Goal: Task Accomplishment & Management: Use online tool/utility

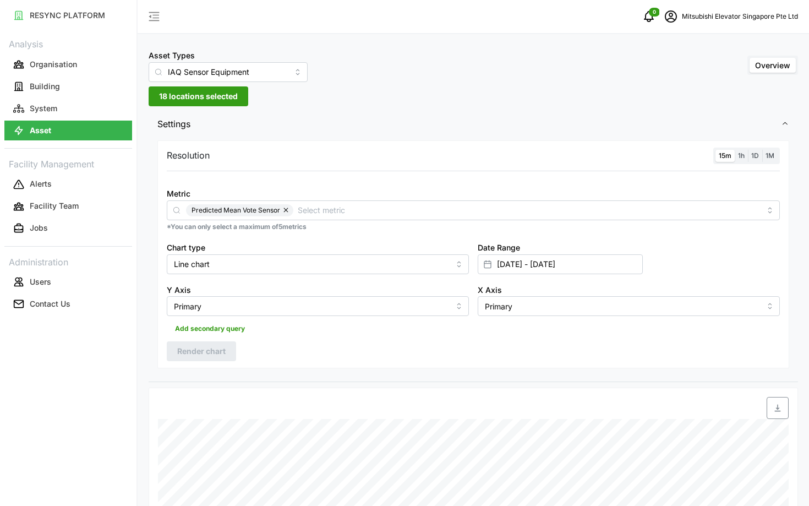
click at [666, 23] on icon "schedule" at bounding box center [670, 16] width 13 height 13
click at [689, 75] on button "Logout" at bounding box center [729, 82] width 105 height 19
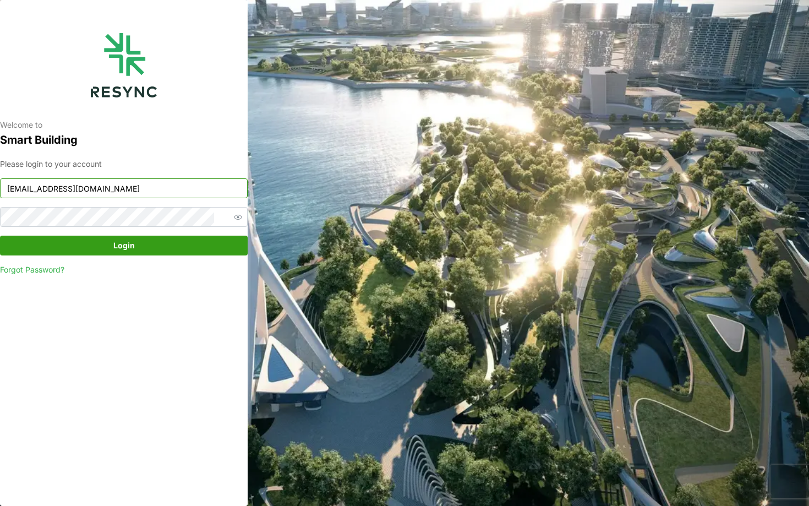
click at [193, 190] on input "[EMAIL_ADDRESS][DOMAIN_NAME]" at bounding box center [124, 188] width 248 height 20
type input "[EMAIL_ADDRESS][DOMAIN_NAME]"
click at [205, 243] on span "Login" at bounding box center [123, 245] width 227 height 19
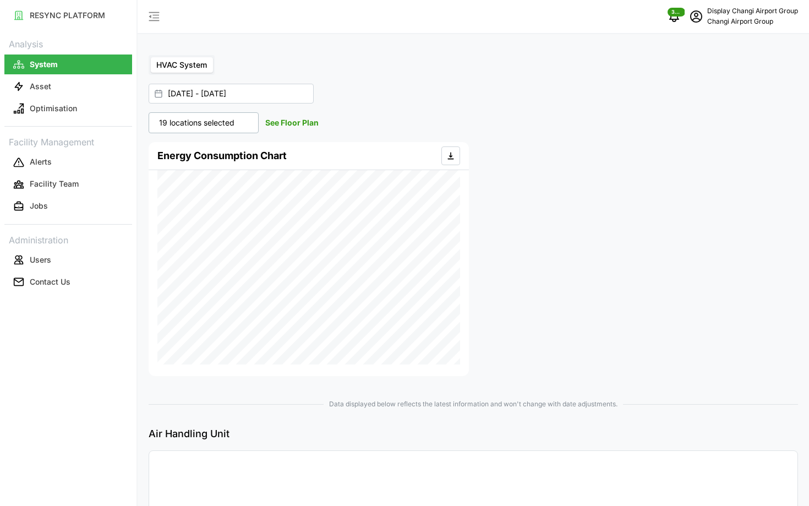
click at [69, 97] on link "Optimisation" at bounding box center [68, 108] width 128 height 22
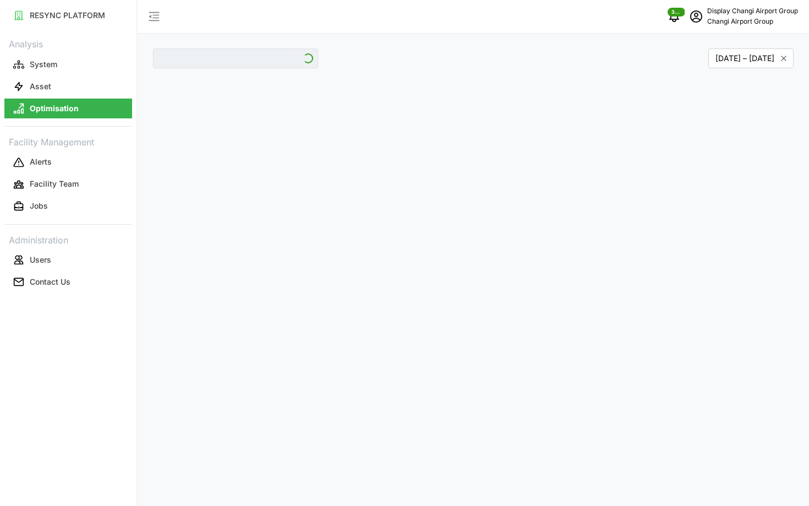
type input "Jewel"
